Goal: Task Accomplishment & Management: Manage account settings

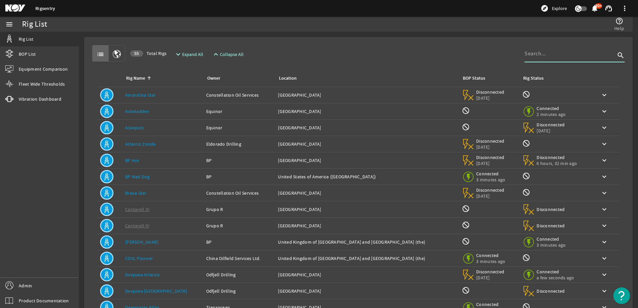
click at [529, 57] on input at bounding box center [570, 54] width 91 height 8
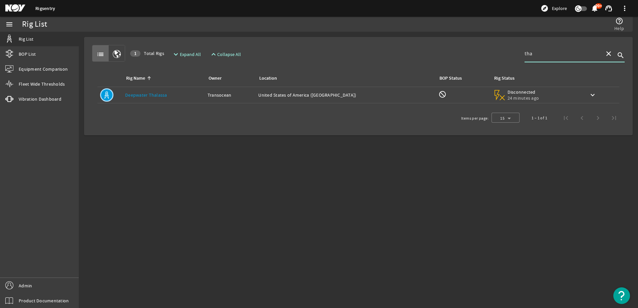
type input "tha"
click at [141, 96] on link "Deepwater Thalassa" at bounding box center [146, 95] width 42 height 6
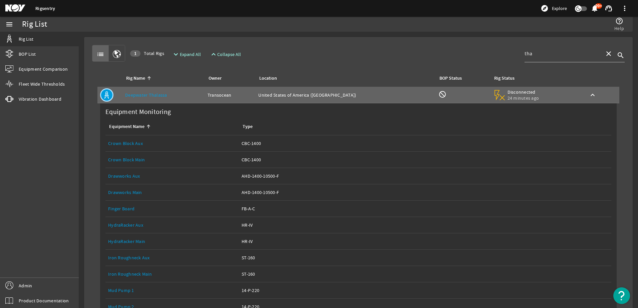
scroll to position [167, 0]
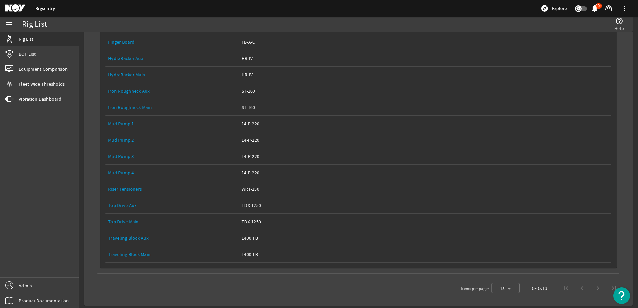
click at [124, 217] on link "Equipment Name: Top Drive Main" at bounding box center [172, 222] width 128 height 16
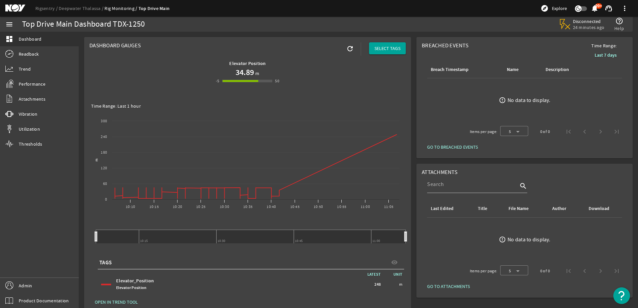
drag, startPoint x: 51, startPoint y: 10, endPoint x: 57, endPoint y: 13, distance: 7.2
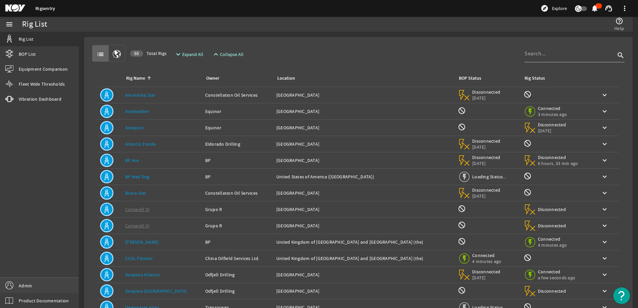
click at [49, 281] on link "Admin" at bounding box center [39, 285] width 79 height 15
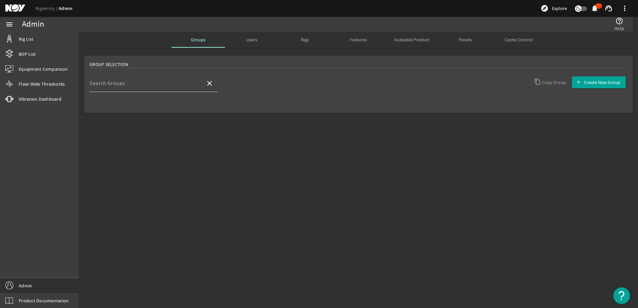
click at [177, 80] on div "Search Groups" at bounding box center [144, 83] width 111 height 17
click at [166, 98] on mat-option "Developers" at bounding box center [153, 103] width 128 height 16
type input "Developers"
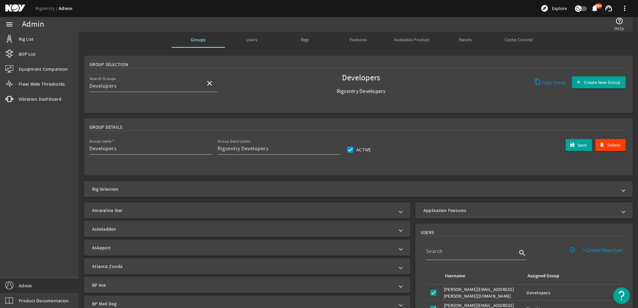
click at [452, 209] on mat-panel-title "Application Features" at bounding box center [520, 210] width 193 height 7
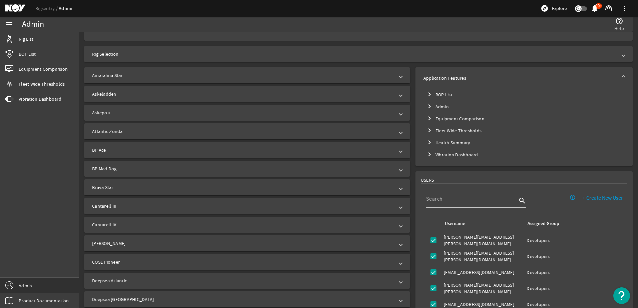
scroll to position [134, 0]
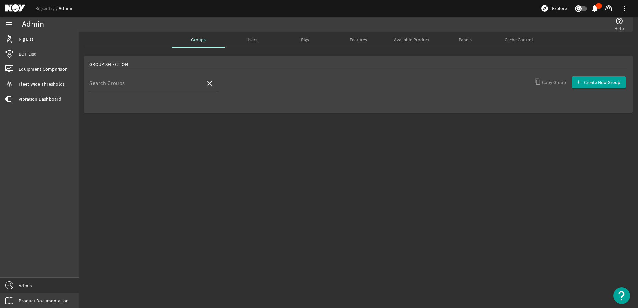
click at [187, 83] on input "Search Groups" at bounding box center [144, 86] width 111 height 8
type input "deve"
click at [156, 105] on mat-option "Developers" at bounding box center [153, 103] width 128 height 16
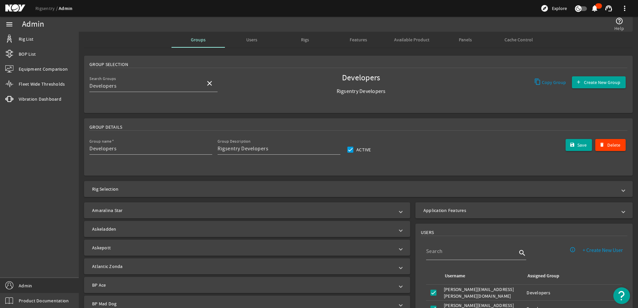
click at [428, 209] on mat-panel-title "Application Features" at bounding box center [520, 210] width 193 height 7
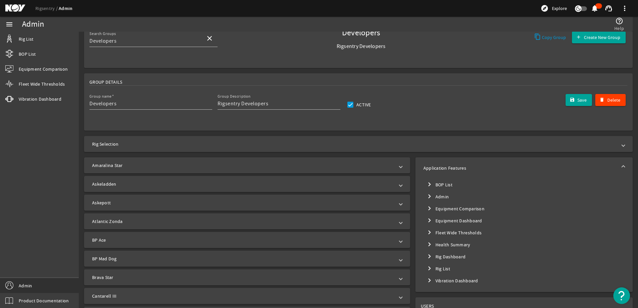
scroll to position [134, 0]
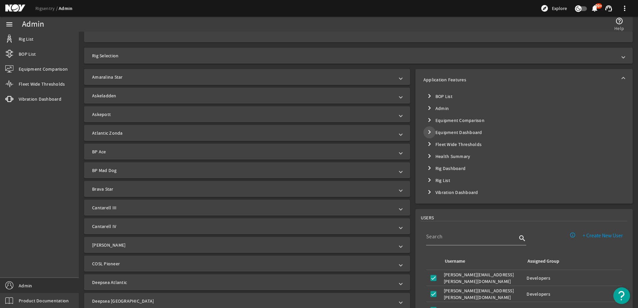
click at [426, 133] on mat-icon "chevron_right" at bounding box center [430, 132] width 8 height 8
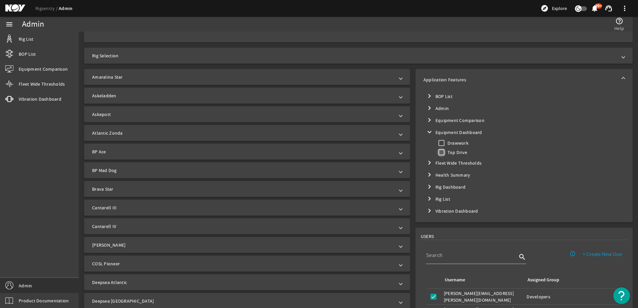
click at [439, 153] on input "Top Drive" at bounding box center [441, 152] width 9 height 9
checkbox input "true"
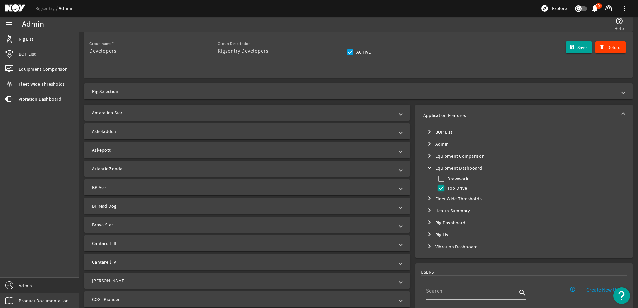
scroll to position [33, 0]
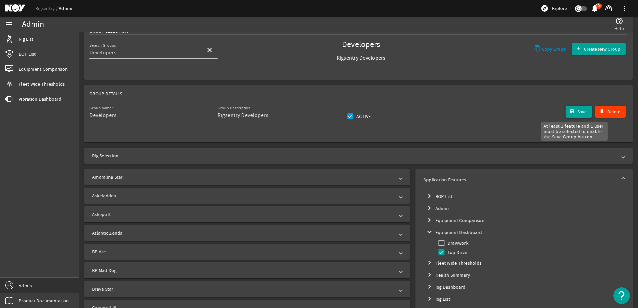
click at [570, 113] on mat-icon "submit" at bounding box center [572, 111] width 5 height 5
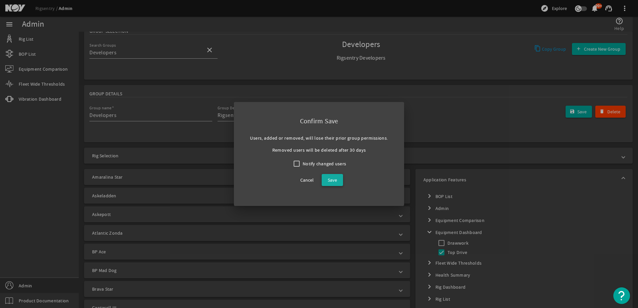
click at [337, 179] on button "Save" at bounding box center [332, 180] width 21 height 12
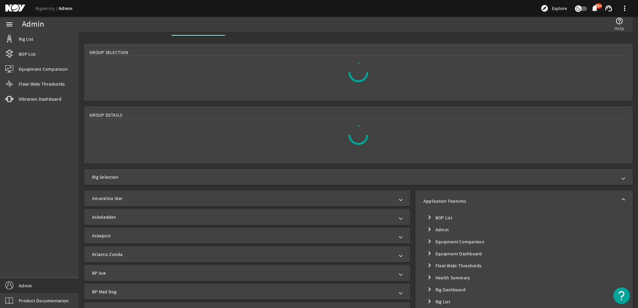
scroll to position [0, 0]
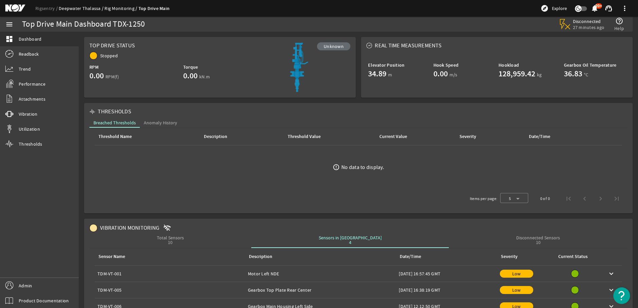
click at [81, 9] on link "Deepwater Thalassa" at bounding box center [82, 8] width 46 height 6
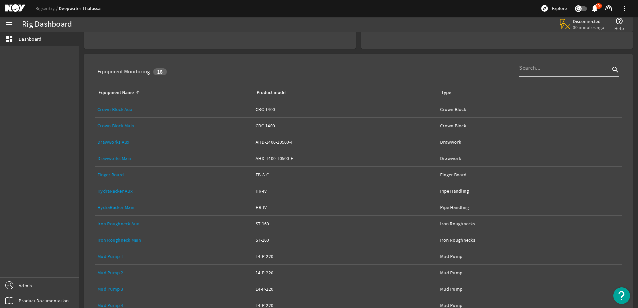
scroll to position [148, 0]
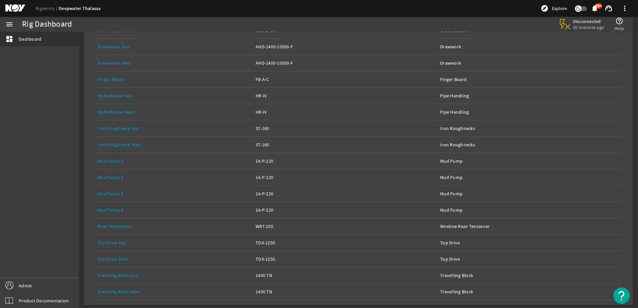
click at [108, 244] on link "Top Drive Aux" at bounding box center [111, 243] width 28 height 6
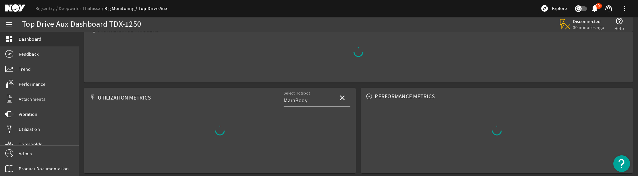
scroll to position [80, 0]
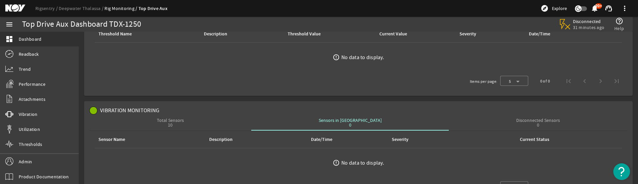
scroll to position [84, 0]
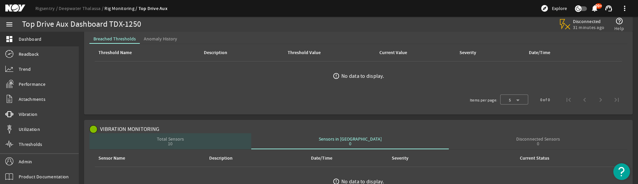
click at [238, 139] on div "Total Sensors 10" at bounding box center [170, 141] width 162 height 16
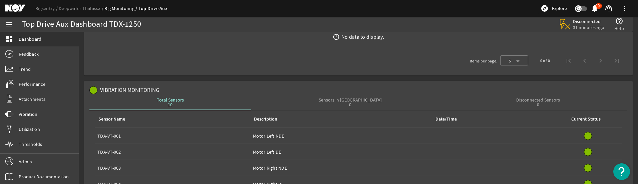
scroll to position [118, 0]
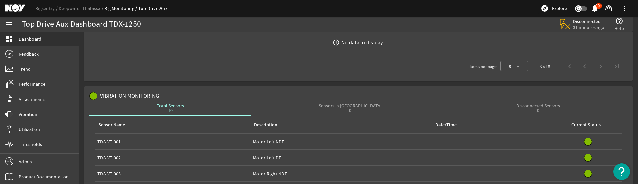
click at [304, 114] on div "Sensors in Alarm 0" at bounding box center [350, 108] width 198 height 16
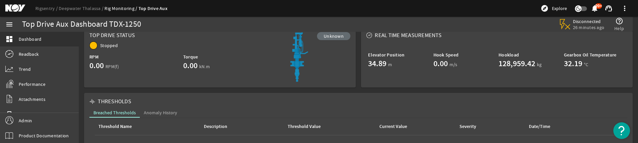
scroll to position [0, 0]
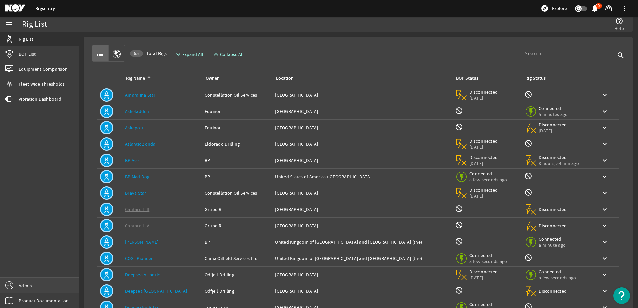
click at [48, 285] on link "Admin" at bounding box center [39, 285] width 79 height 15
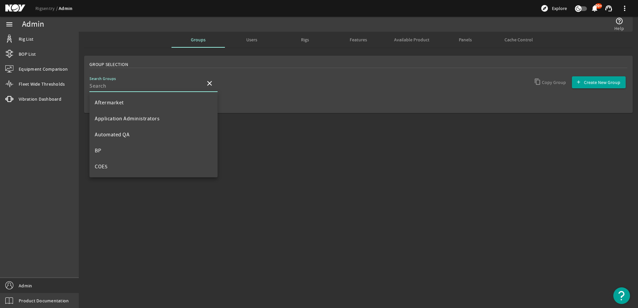
click at [160, 86] on input "Search Groups" at bounding box center [144, 86] width 111 height 8
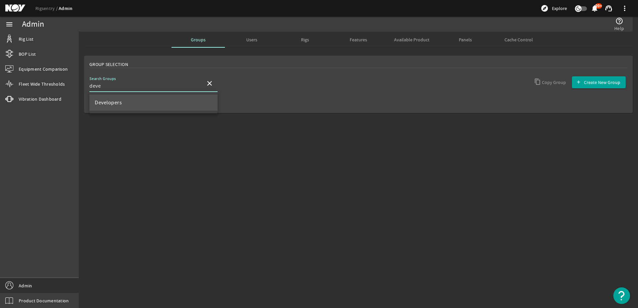
click at [154, 99] on mat-option "Developers" at bounding box center [153, 103] width 128 height 16
type input "Developers"
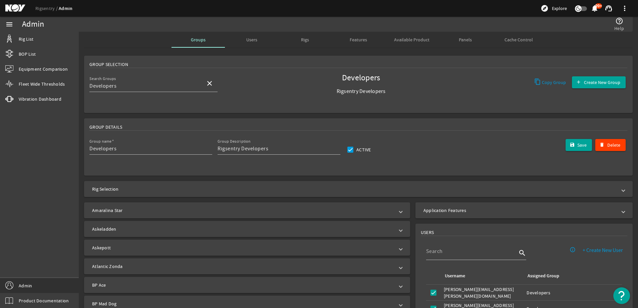
click at [461, 210] on mat-panel-title "Application Features" at bounding box center [520, 210] width 193 height 7
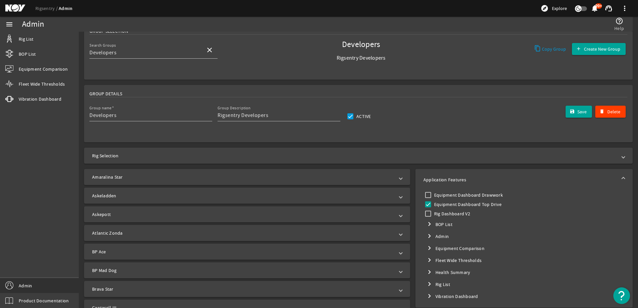
scroll to position [100, 0]
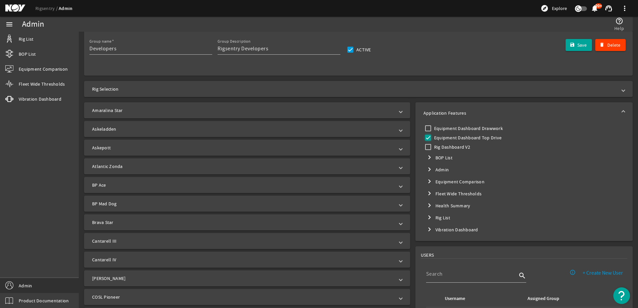
click at [426, 139] on input "Equipment Dashboard Top Drive" at bounding box center [428, 137] width 9 height 9
checkbox input "false"
click at [570, 47] on mat-icon "submit" at bounding box center [572, 44] width 5 height 5
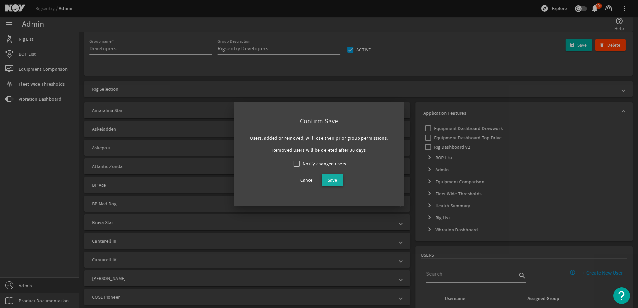
click at [328, 182] on span "Save" at bounding box center [332, 180] width 9 height 8
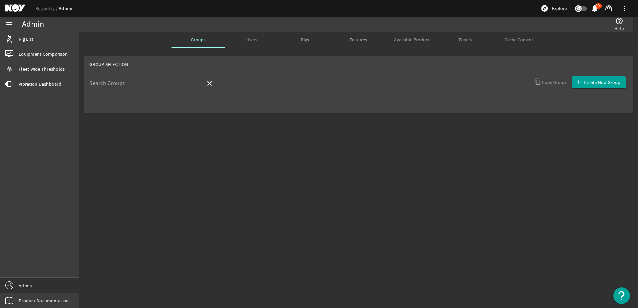
click at [127, 82] on div "Search Groups" at bounding box center [144, 83] width 111 height 17
click at [125, 93] on div "Developers" at bounding box center [153, 102] width 128 height 21
click at [125, 98] on mat-option "Developers" at bounding box center [153, 103] width 128 height 16
type input "Developers"
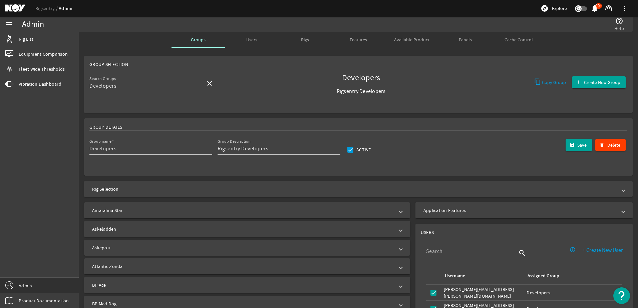
click at [425, 212] on mat-panel-title "Application Features" at bounding box center [520, 210] width 193 height 7
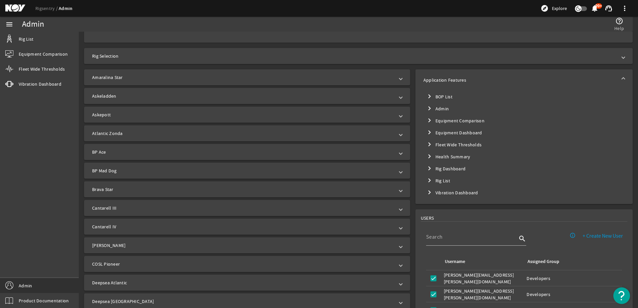
scroll to position [134, 0]
click at [426, 135] on mat-icon "chevron_right" at bounding box center [430, 132] width 8 height 8
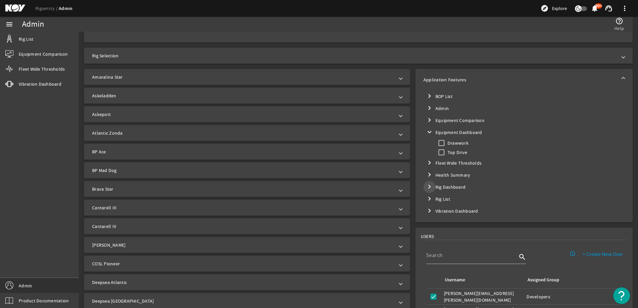
click at [426, 186] on mat-icon "chevron_right" at bounding box center [430, 187] width 8 height 8
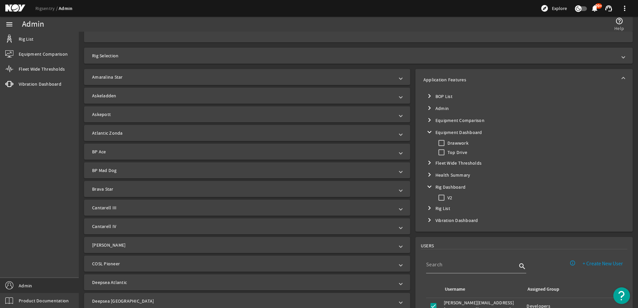
click at [426, 208] on mat-icon "chevron_right" at bounding box center [430, 208] width 8 height 8
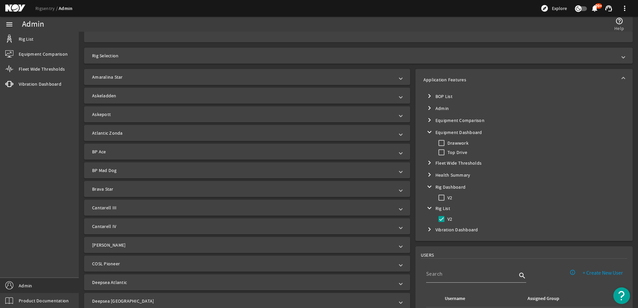
click at [426, 208] on mat-icon "expand_more" at bounding box center [430, 208] width 8 height 8
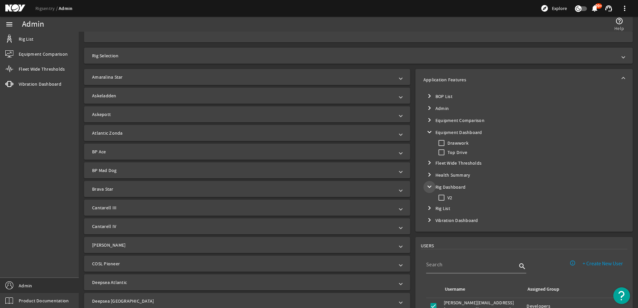
click at [426, 185] on mat-icon "expand_more" at bounding box center [430, 187] width 8 height 8
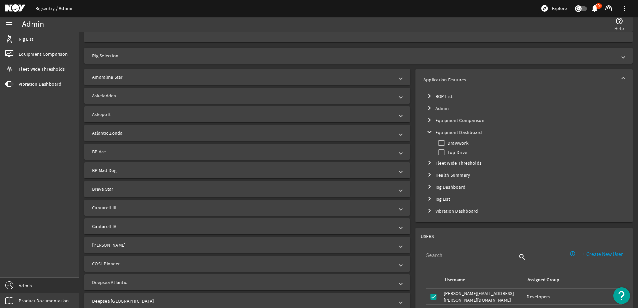
click at [47, 8] on link "Rigsentry" at bounding box center [46, 8] width 23 height 6
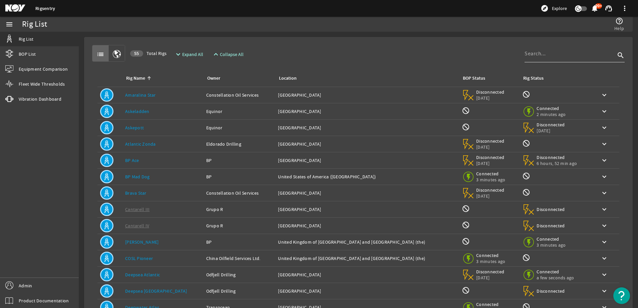
click at [546, 59] on div at bounding box center [570, 53] width 91 height 17
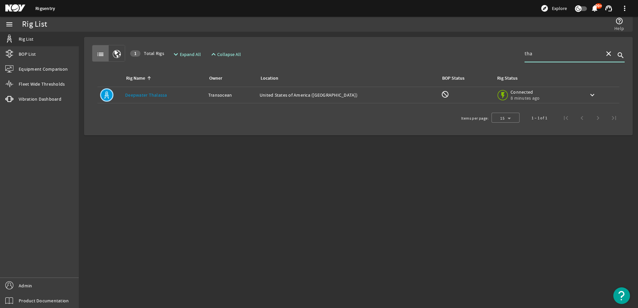
type input "tha"
click at [170, 98] on td "Rig Name: [PERSON_NAME]" at bounding box center [164, 95] width 83 height 16
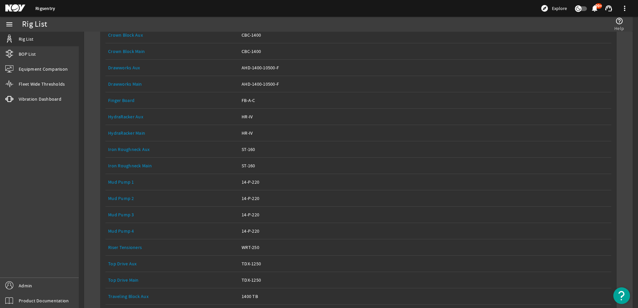
scroll to position [167, 0]
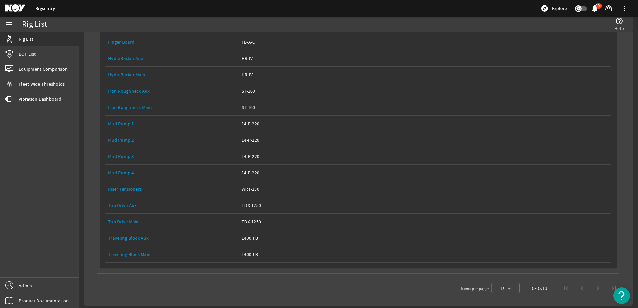
click at [127, 220] on link "Top Drive Main" at bounding box center [123, 222] width 31 height 6
